Goal: Task Accomplishment & Management: Use online tool/utility

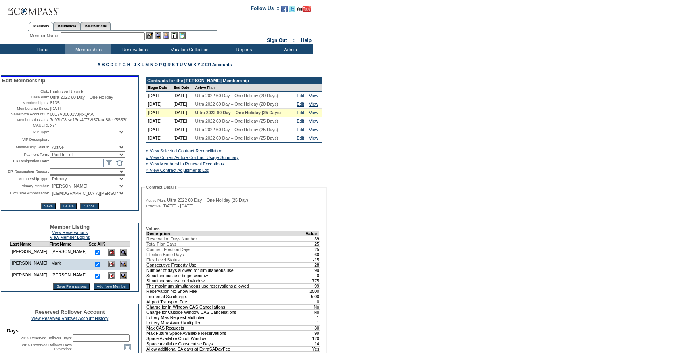
click at [107, 40] on input "text" at bounding box center [103, 36] width 84 height 8
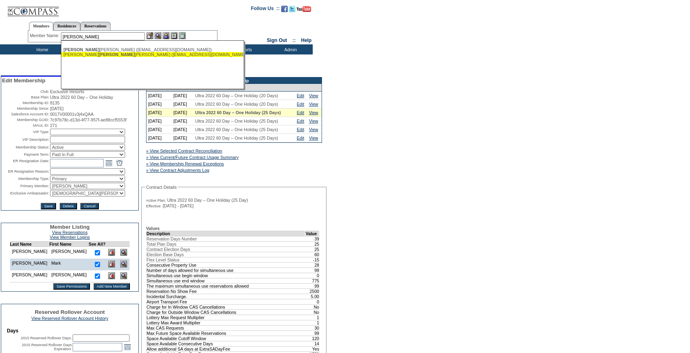
click at [99, 56] on span "Ruckel" at bounding box center [117, 54] width 36 height 5
type input "Trautmann Ruckelshaus, Jeannie (jruckelshaus@me.com)"
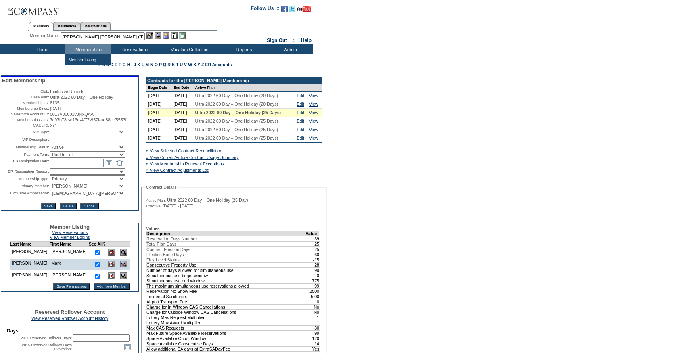
click at [167, 34] on img at bounding box center [166, 35] width 7 height 7
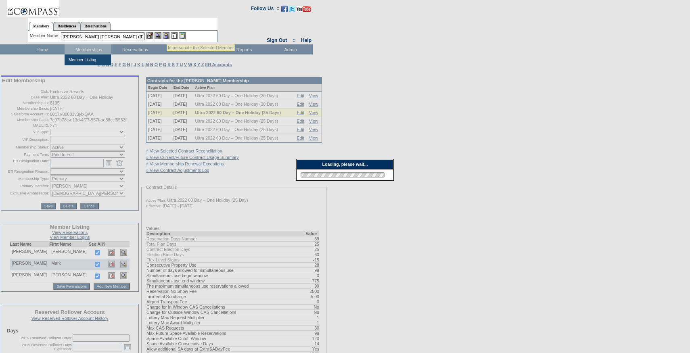
click at [153, 34] on img at bounding box center [150, 35] width 7 height 7
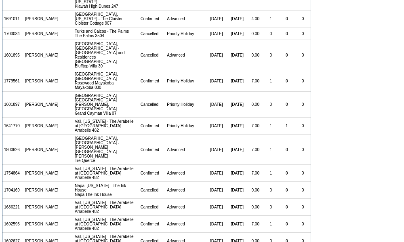
scroll to position [146, 0]
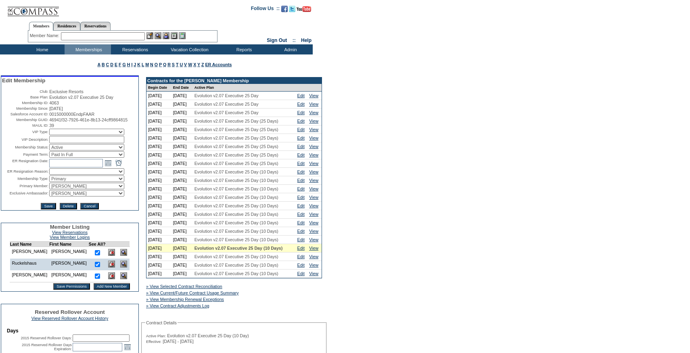
click at [90, 36] on input "text" at bounding box center [103, 36] width 84 height 8
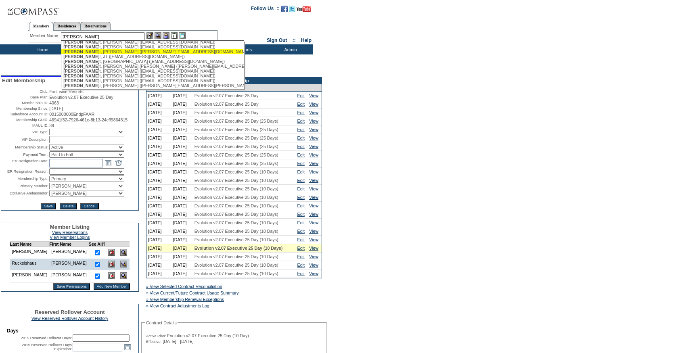
scroll to position [31, 0]
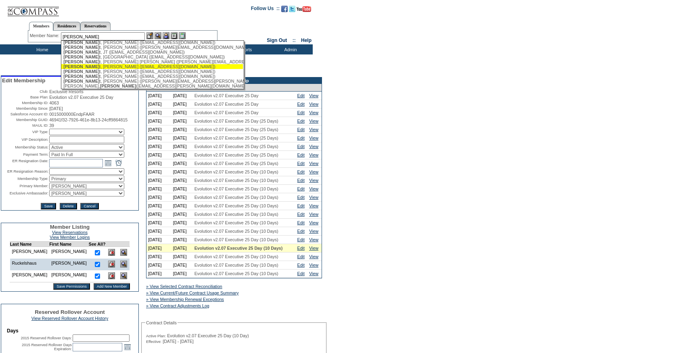
click at [100, 66] on div "[PERSON_NAME], [PERSON_NAME] ([PERSON_NAME][EMAIL_ADDRESS][DOMAIN_NAME])" at bounding box center [152, 66] width 178 height 5
type input "[PERSON_NAME] ([EMAIL_ADDRESS][DOMAIN_NAME])"
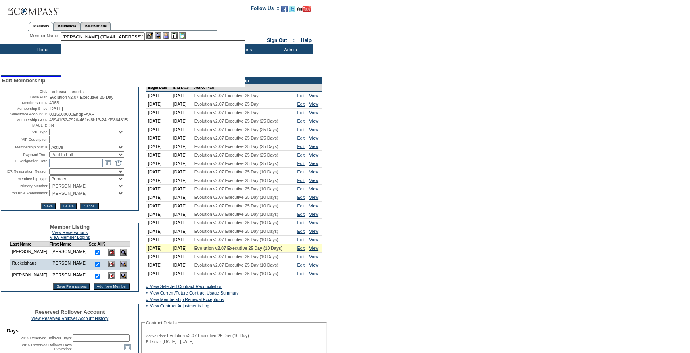
scroll to position [0, 0]
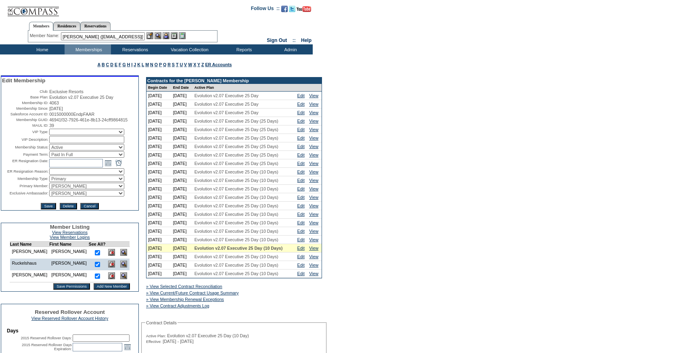
click at [169, 34] on img at bounding box center [166, 35] width 7 height 7
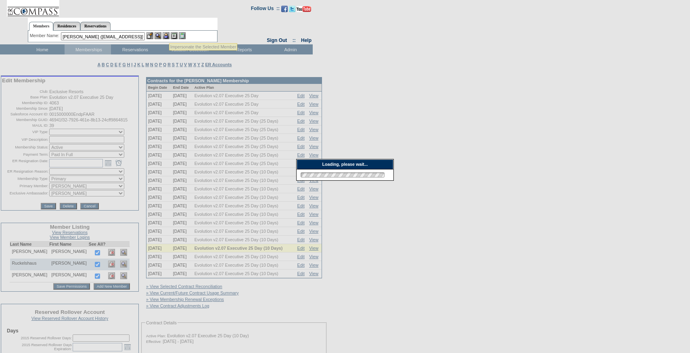
click at [153, 35] on img at bounding box center [150, 35] width 7 height 7
